Goal: Task Accomplishment & Management: Manage account settings

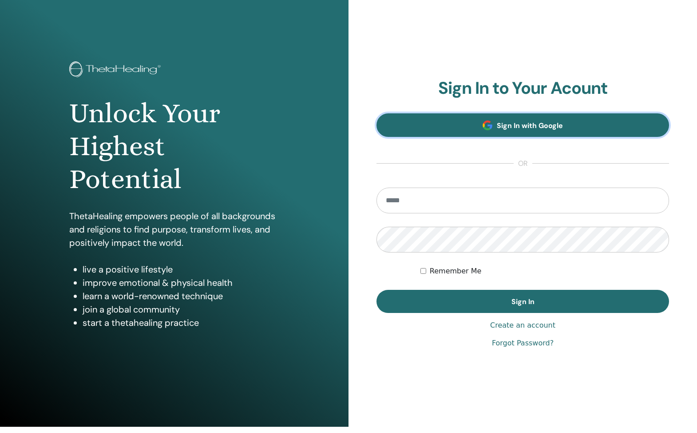
click at [465, 123] on link "Sign In with Google" at bounding box center [523, 125] width 293 height 24
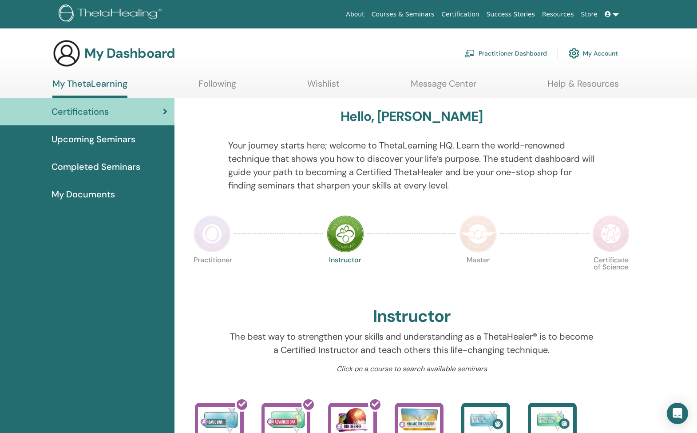
click at [330, 79] on link "Wishlist" at bounding box center [323, 86] width 32 height 17
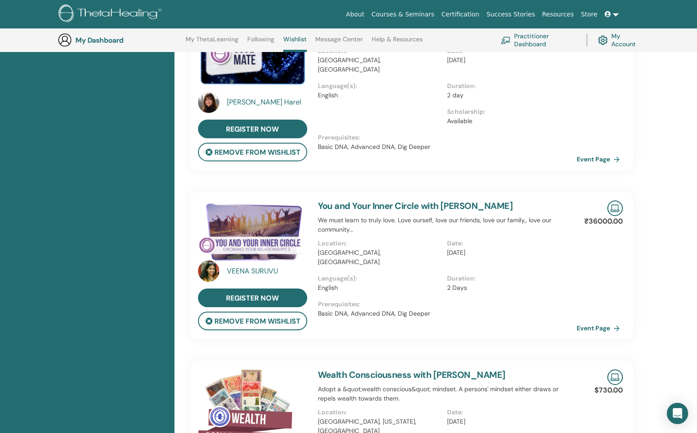
scroll to position [126, 0]
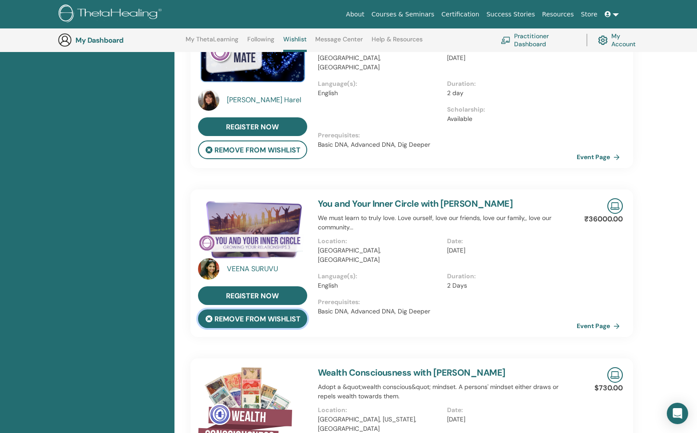
click at [280, 324] on button "remove from wishlist" at bounding box center [252, 318] width 109 height 19
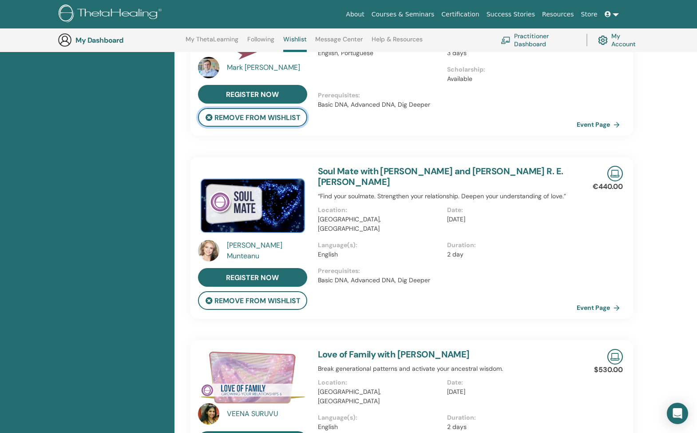
scroll to position [358, 0]
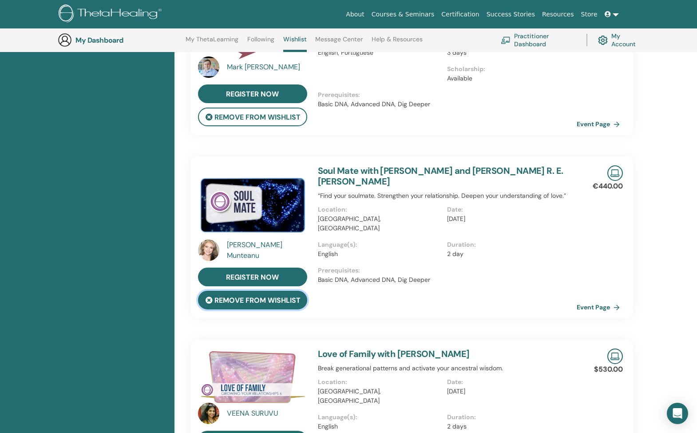
click at [291, 301] on button "remove from wishlist" at bounding box center [252, 299] width 109 height 19
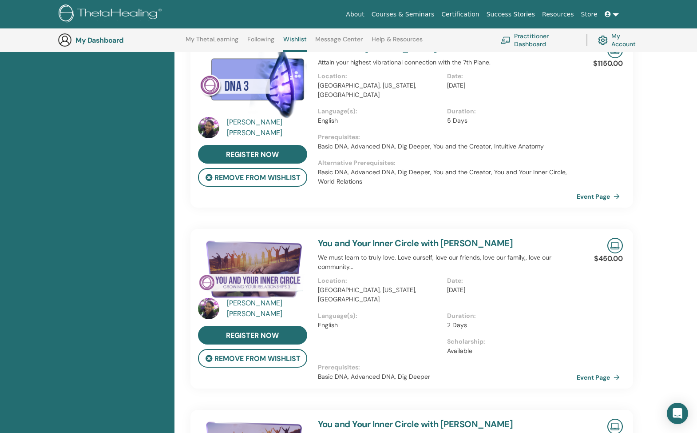
scroll to position [826, 0]
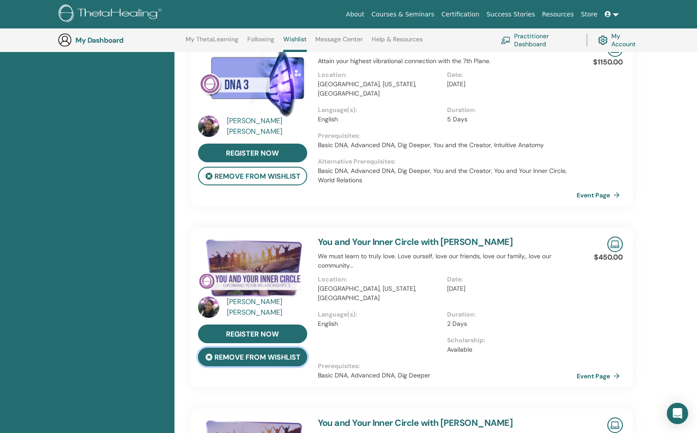
click at [269, 347] on button "remove from wishlist" at bounding box center [252, 356] width 109 height 19
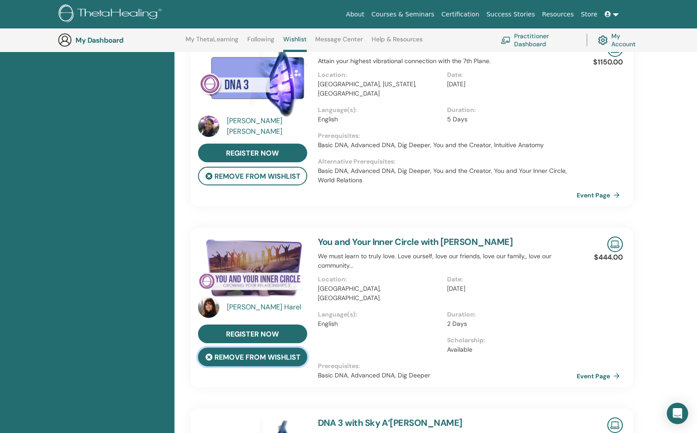
click at [269, 347] on button "remove from wishlist" at bounding box center [252, 356] width 109 height 19
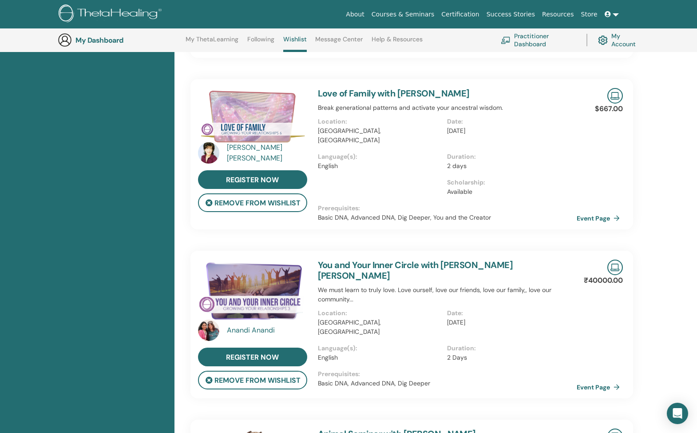
scroll to position [1505, 0]
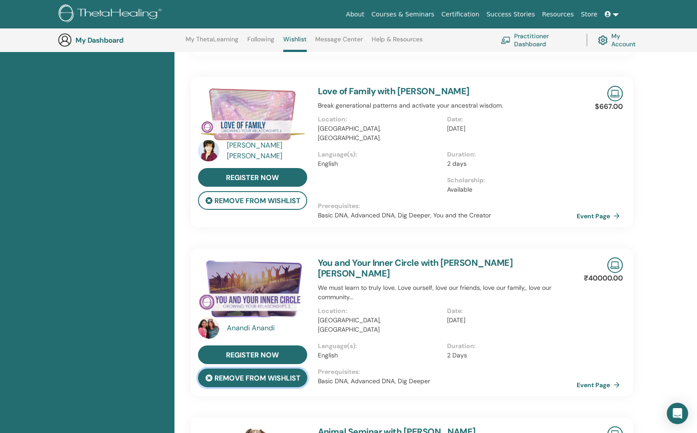
click at [269, 368] on button "remove from wishlist" at bounding box center [252, 377] width 109 height 19
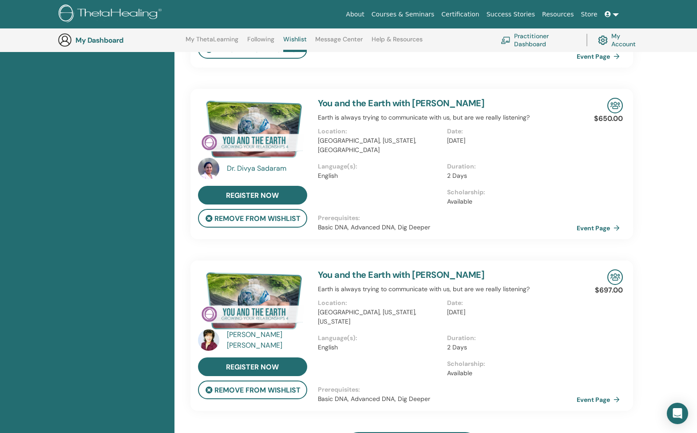
scroll to position [2232, 0]
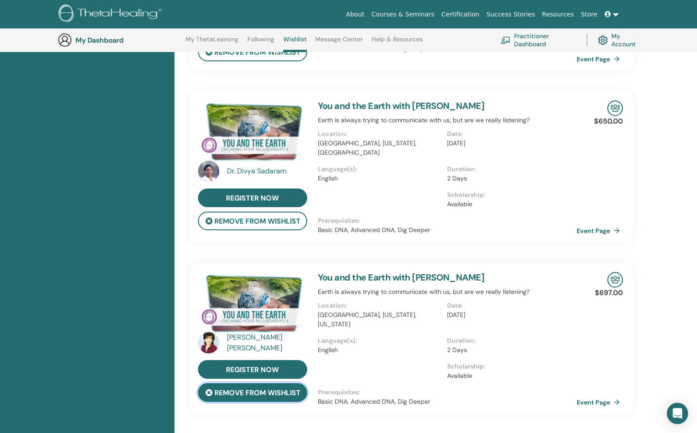
click at [269, 383] on button "remove from wishlist" at bounding box center [252, 392] width 109 height 19
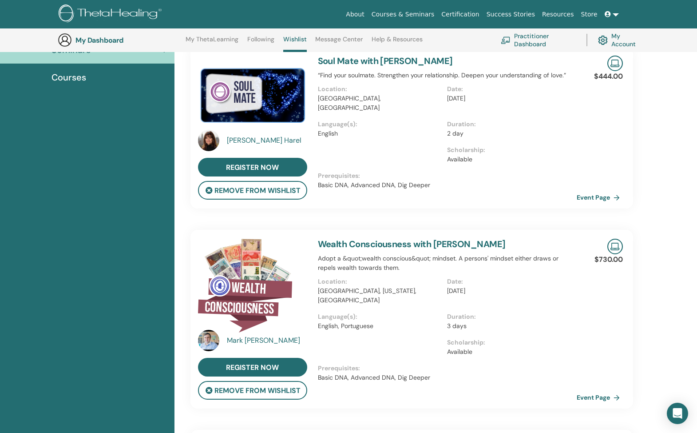
scroll to position [0, 0]
